Goal: Use online tool/utility: Utilize a website feature to perform a specific function

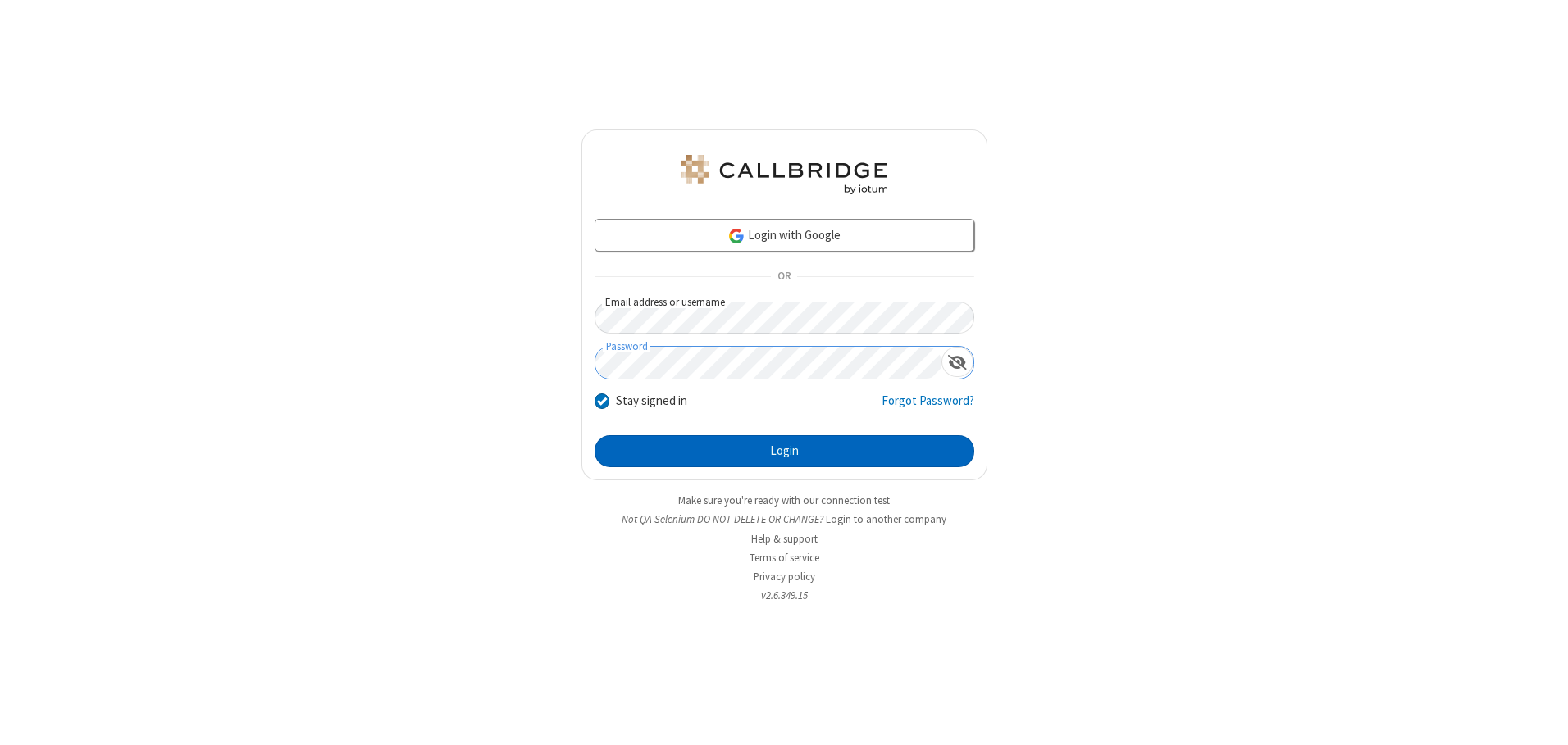
click at [784, 451] on button "Login" at bounding box center [784, 451] width 380 height 33
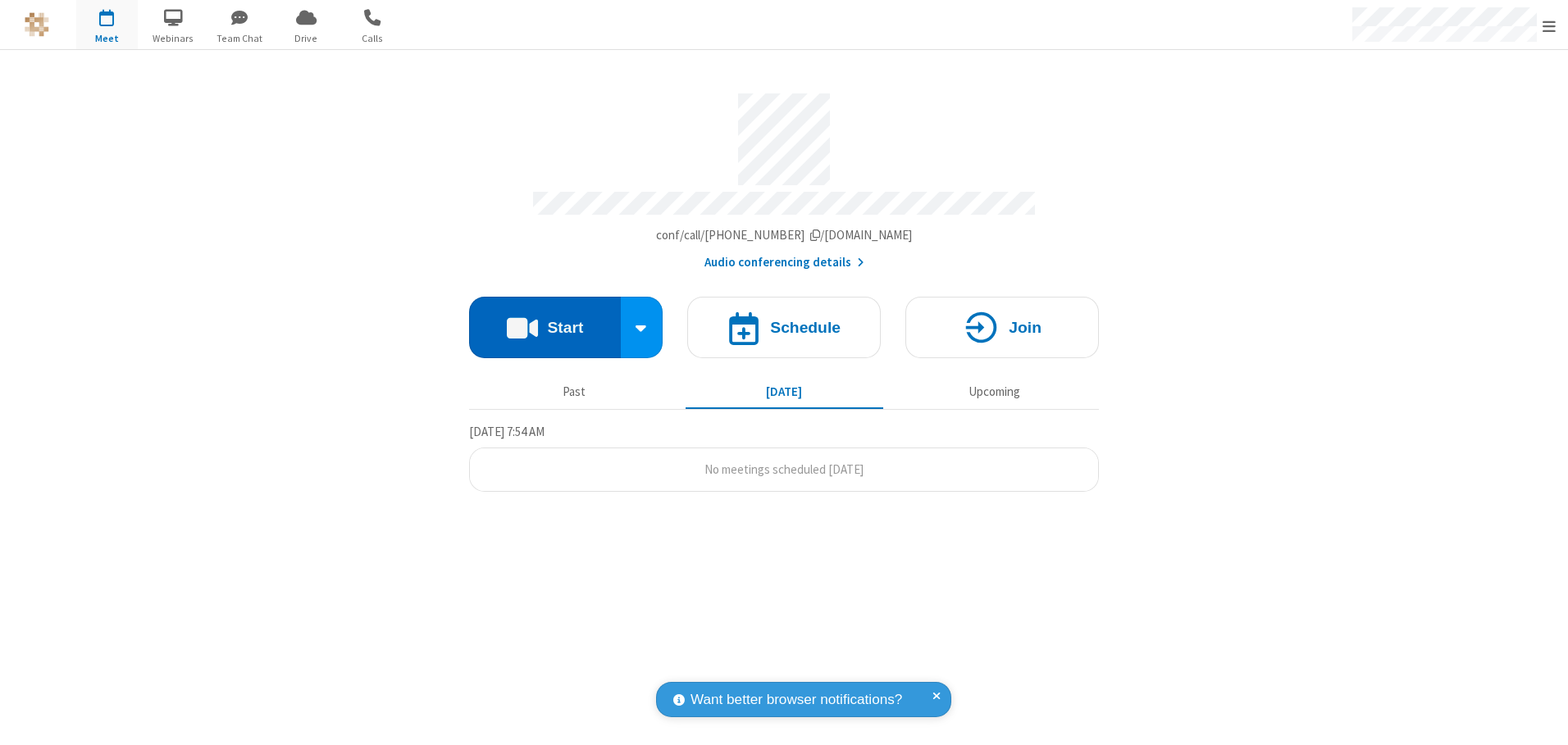
click at [544, 321] on button "Start" at bounding box center [544, 328] width 152 height 62
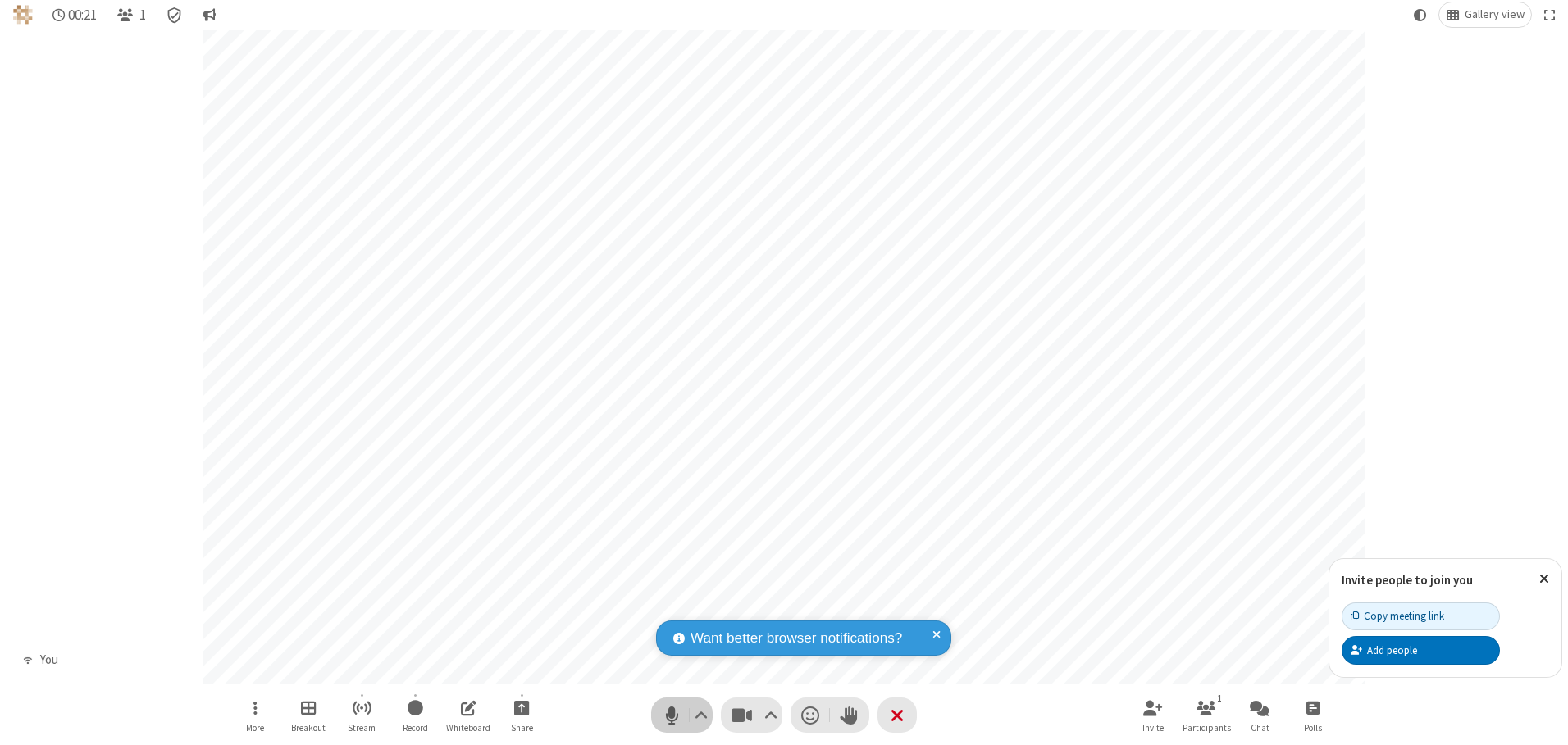
click at [671, 715] on span "Mute (Alt+A)" at bounding box center [671, 715] width 25 height 24
click at [671, 715] on span "Unmute (Alt+A)" at bounding box center [671, 715] width 25 height 24
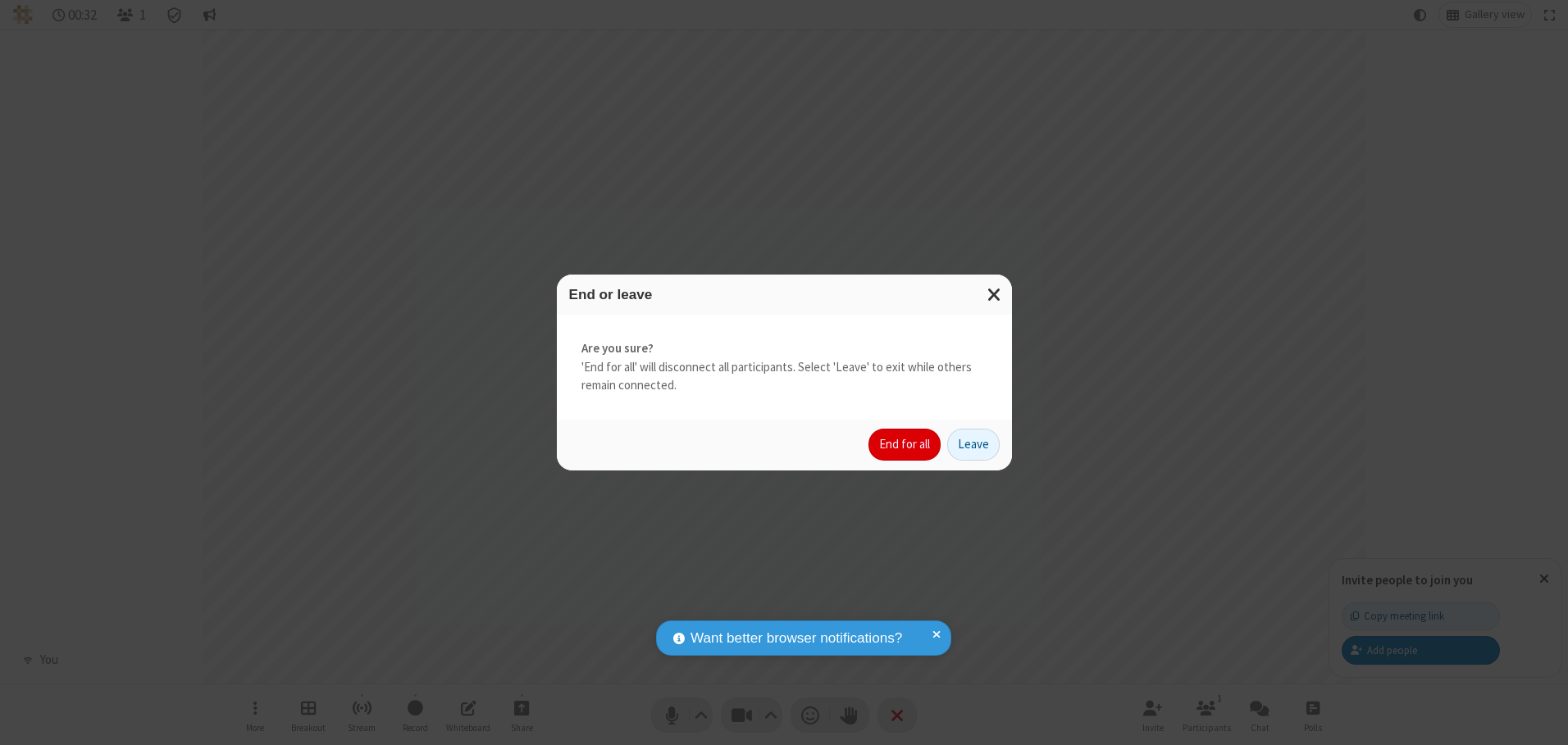
click at [906, 445] on button "End for all" at bounding box center [905, 445] width 72 height 33
